Goal: Check status: Check status

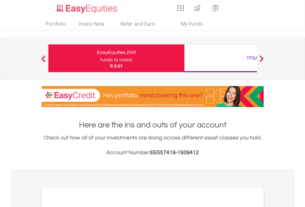
click at [100, 58] on div "Funds to invest:" at bounding box center [116, 60] width 33 height 6
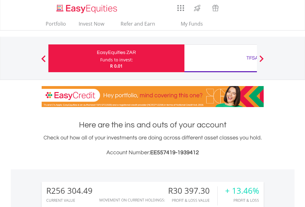
scroll to position [59, 97]
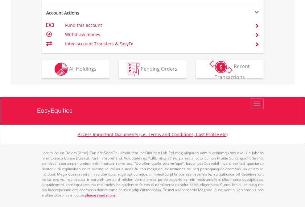
scroll to position [628, 0]
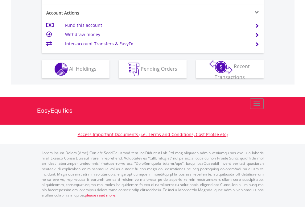
scroll to position [628, 0]
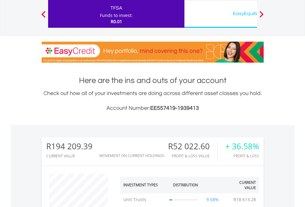
click at [220, 14] on div "EasyEquities USD" at bounding box center [252, 13] width 128 height 9
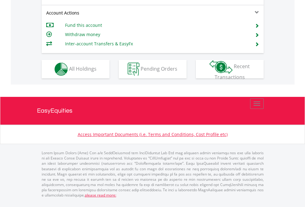
scroll to position [562, 0]
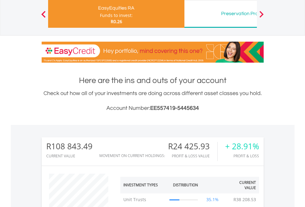
click at [220, 14] on div "Preservation Provident Fund" at bounding box center [252, 13] width 128 height 9
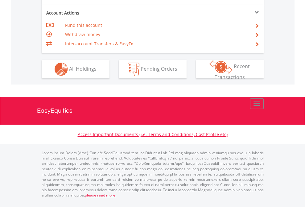
scroll to position [578, 0]
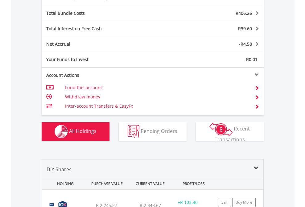
scroll to position [735, 0]
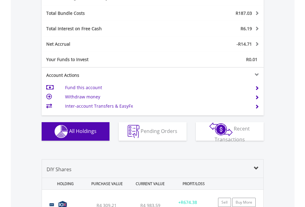
scroll to position [735, 0]
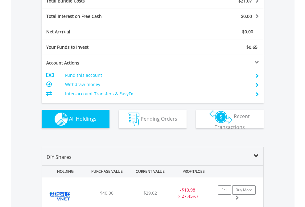
scroll to position [722, 0]
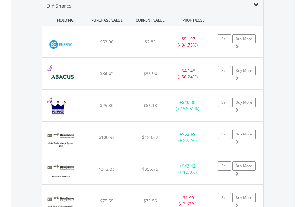
scroll to position [596, 0]
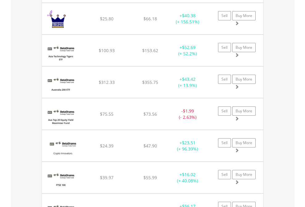
scroll to position [44, 0]
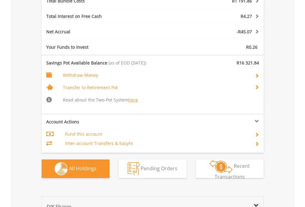
scroll to position [758, 0]
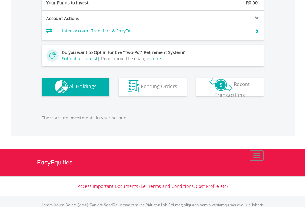
scroll to position [610, 0]
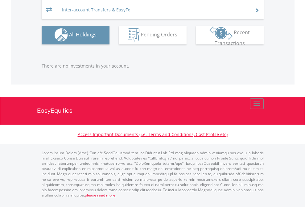
scroll to position [59, 97]
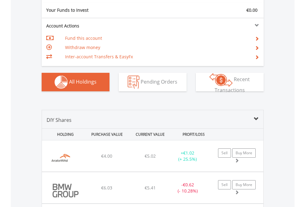
scroll to position [685, 0]
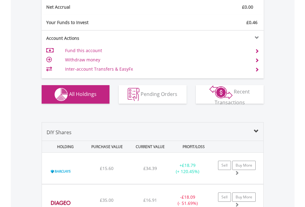
scroll to position [698, 0]
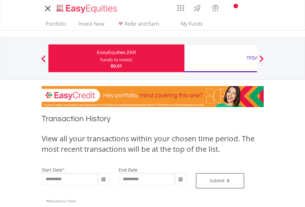
type input "**********"
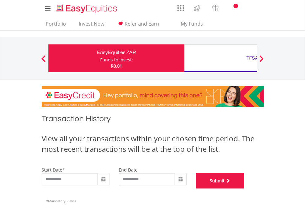
click at [244, 188] on button "Submit" at bounding box center [220, 180] width 49 height 15
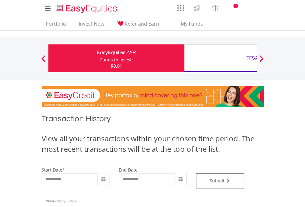
click at [220, 58] on div "TFSA" at bounding box center [252, 58] width 128 height 9
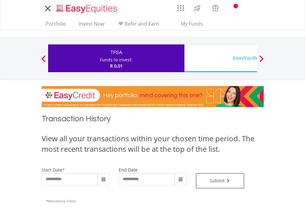
type input "**********"
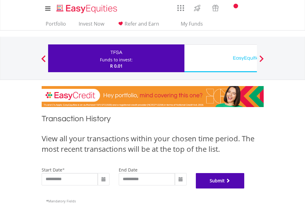
click at [244, 188] on button "Submit" at bounding box center [220, 180] width 49 height 15
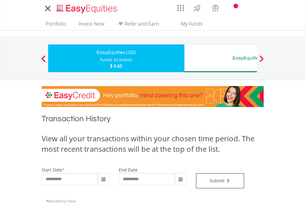
type input "**********"
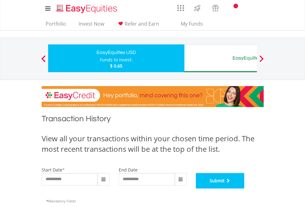
click at [244, 188] on button "Submit" at bounding box center [220, 180] width 49 height 15
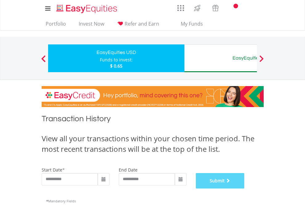
scroll to position [250, 0]
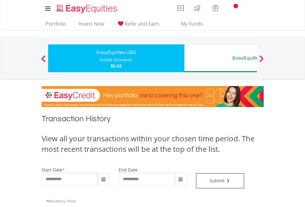
click at [220, 58] on div "EasyEquities AUD" at bounding box center [252, 58] width 128 height 9
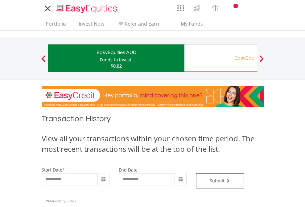
type input "**********"
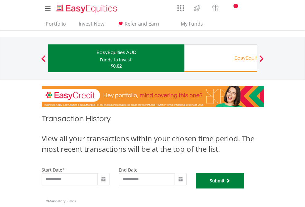
click at [244, 188] on button "Submit" at bounding box center [220, 180] width 49 height 15
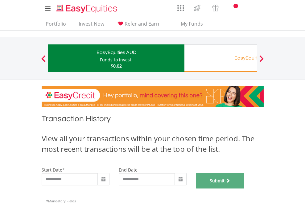
scroll to position [250, 0]
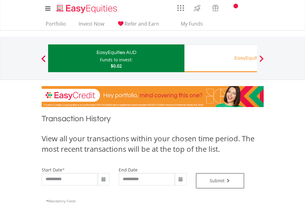
click at [220, 58] on div "EasyEquities RA" at bounding box center [252, 58] width 128 height 9
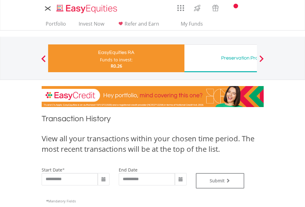
type input "**********"
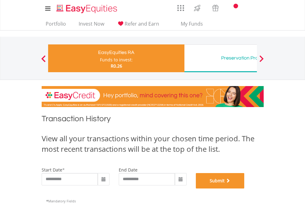
click at [244, 188] on button "Submit" at bounding box center [220, 180] width 49 height 15
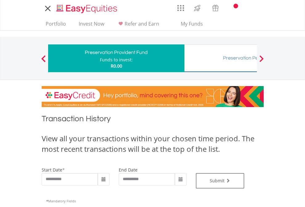
type input "**********"
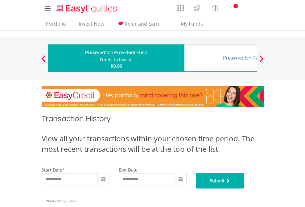
click at [244, 188] on button "Submit" at bounding box center [220, 180] width 49 height 15
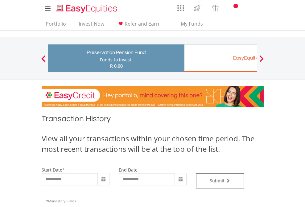
type input "**********"
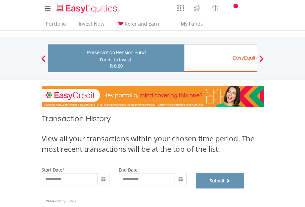
click at [244, 188] on button "Submit" at bounding box center [220, 180] width 49 height 15
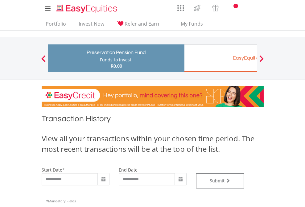
click at [220, 58] on div "EasyEquities EUR" at bounding box center [252, 58] width 128 height 9
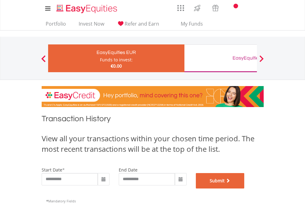
click at [244, 188] on button "Submit" at bounding box center [220, 180] width 49 height 15
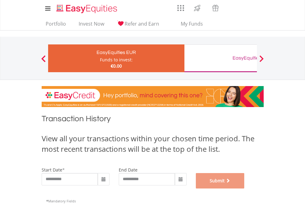
scroll to position [250, 0]
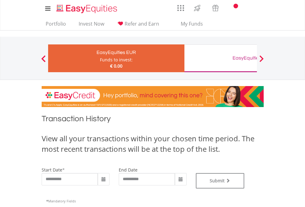
click at [220, 58] on div "EasyEquities GBP" at bounding box center [252, 58] width 128 height 9
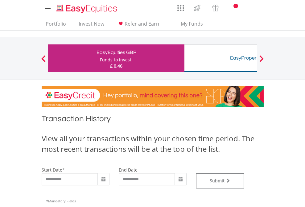
type input "**********"
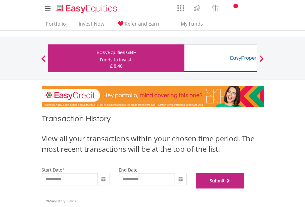
click at [244, 188] on button "Submit" at bounding box center [220, 180] width 49 height 15
